Goal: Information Seeking & Learning: Learn about a topic

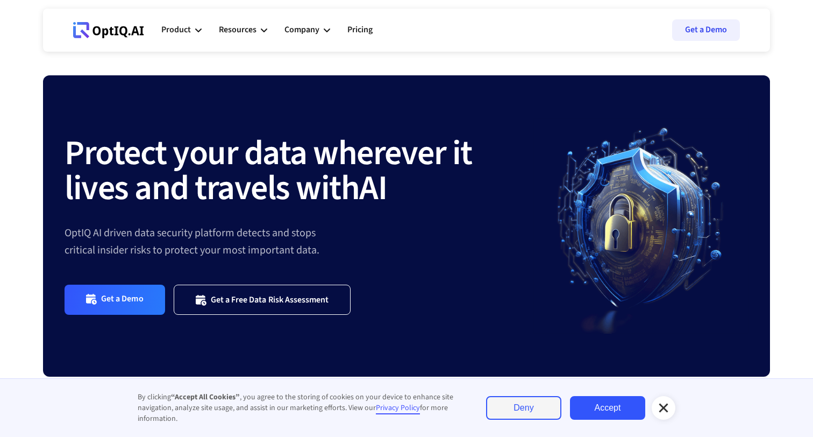
click at [663, 414] on div at bounding box center [663, 407] width 13 height 13
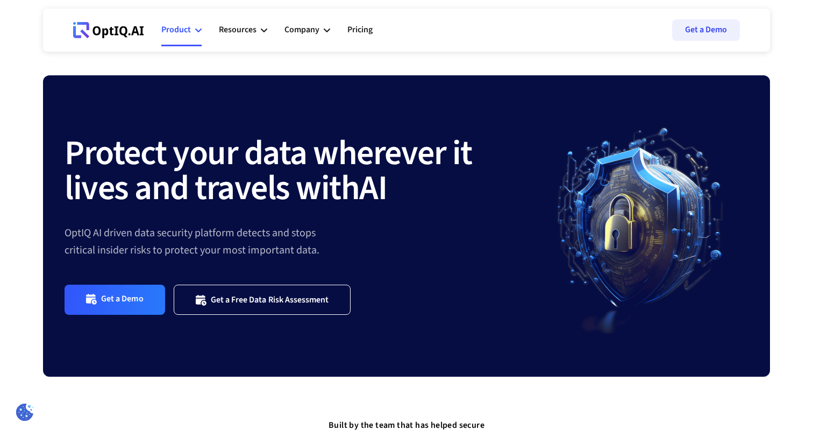
click at [194, 30] on div "Product" at bounding box center [181, 30] width 40 height 32
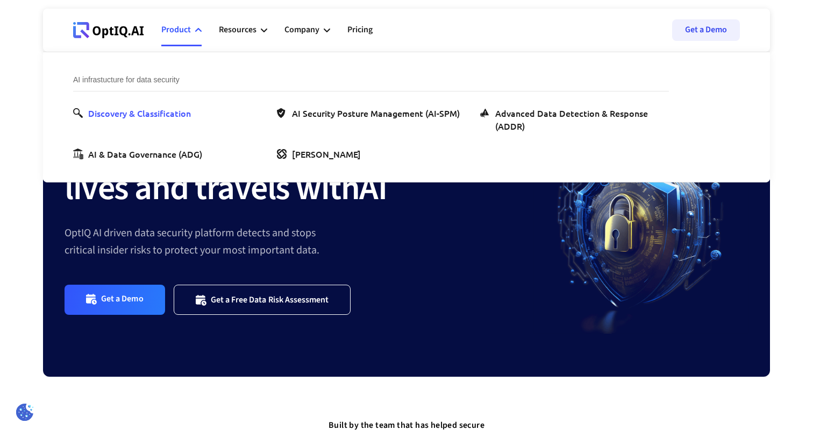
click at [138, 112] on div "Discovery & Classification" at bounding box center [139, 112] width 103 height 13
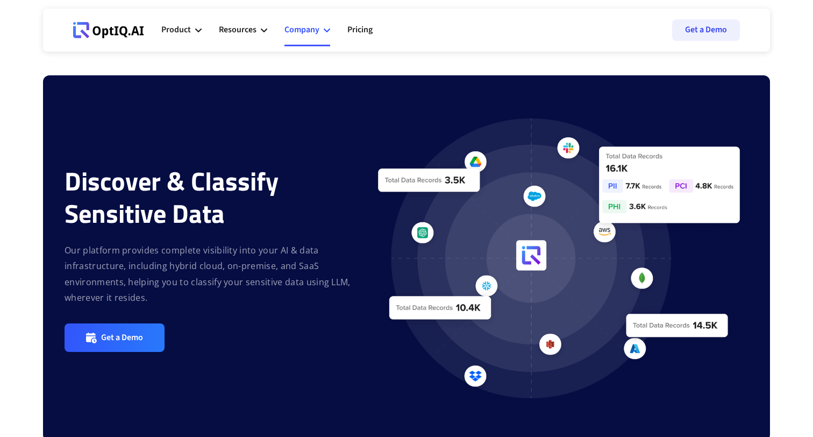
click at [329, 32] on icon at bounding box center [327, 30] width 6 height 6
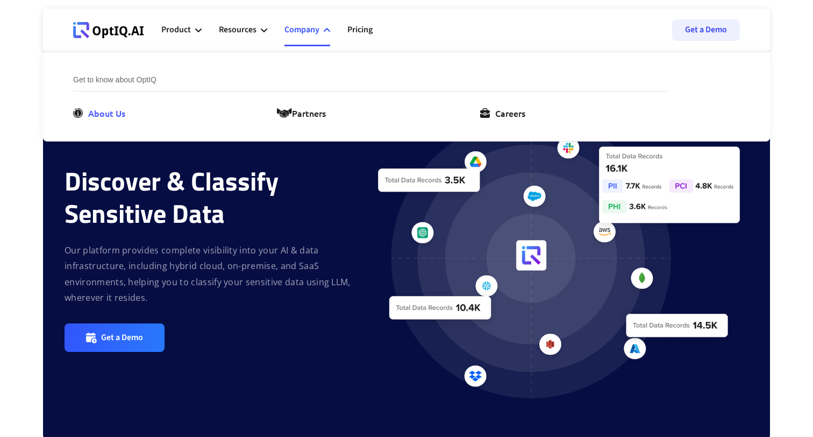
click at [105, 116] on div "About Us" at bounding box center [106, 112] width 37 height 13
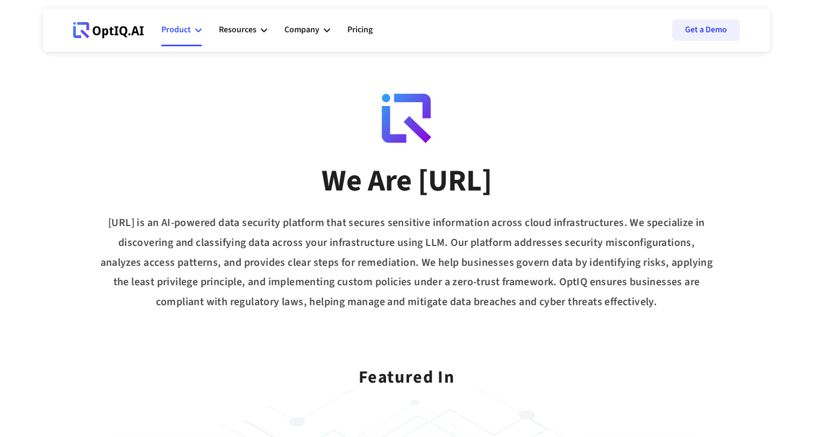
click at [174, 25] on div "Product" at bounding box center [176, 30] width 30 height 15
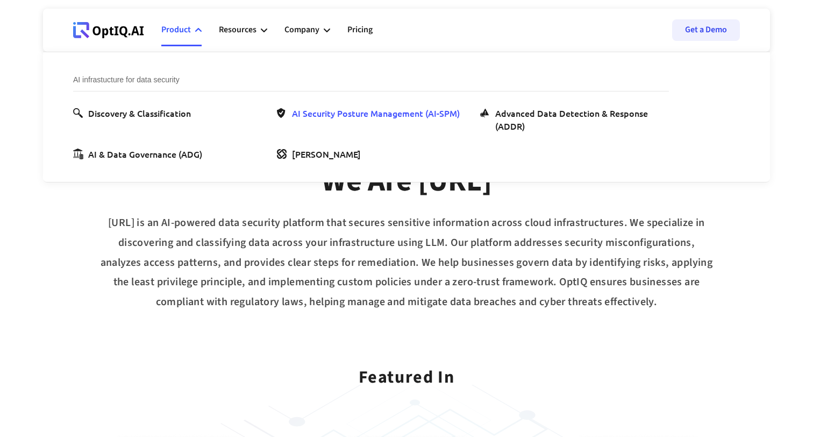
click at [347, 112] on div "AI Security Posture Management (AI-SPM)" at bounding box center [376, 112] width 168 height 13
